Goal: Transaction & Acquisition: Purchase product/service

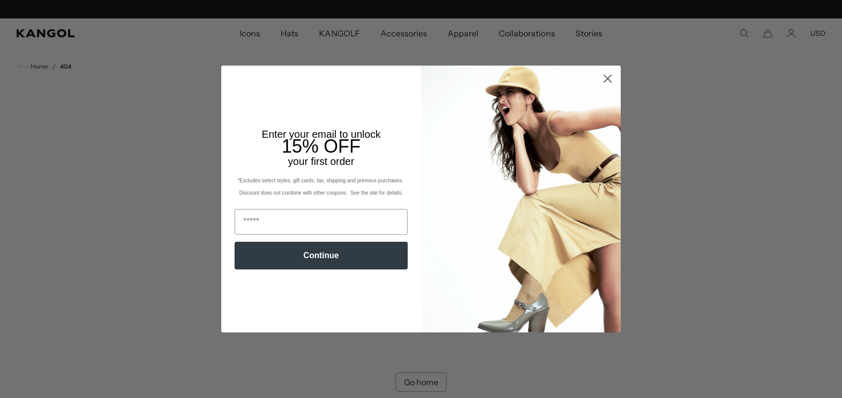
scroll to position [0, 211]
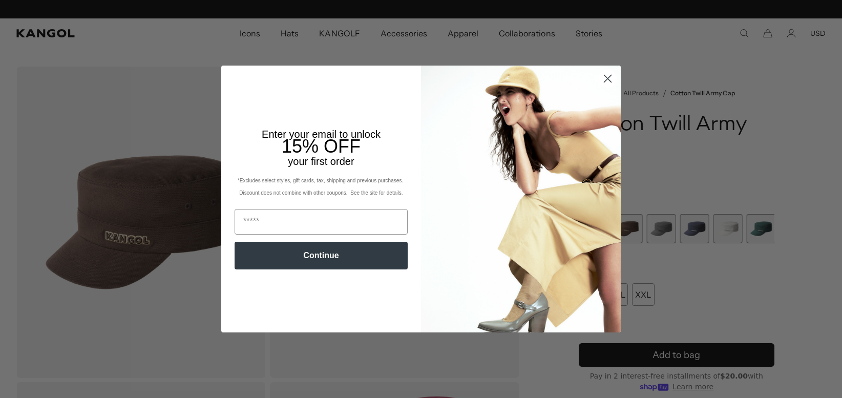
scroll to position [0, 211]
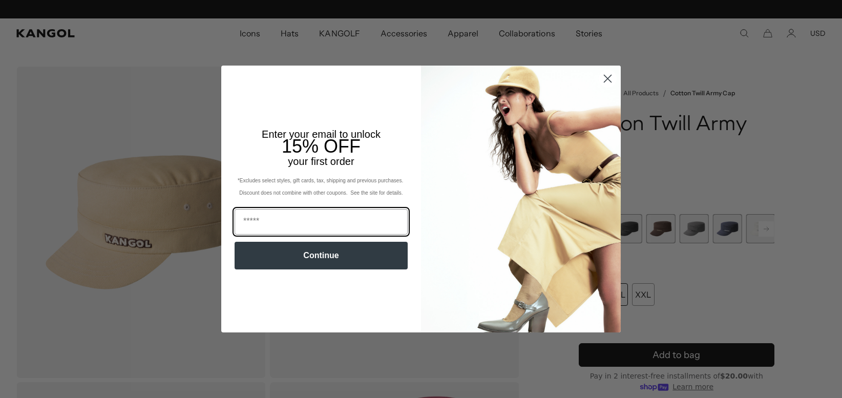
scroll to position [0, 211]
